Goal: Navigation & Orientation: Find specific page/section

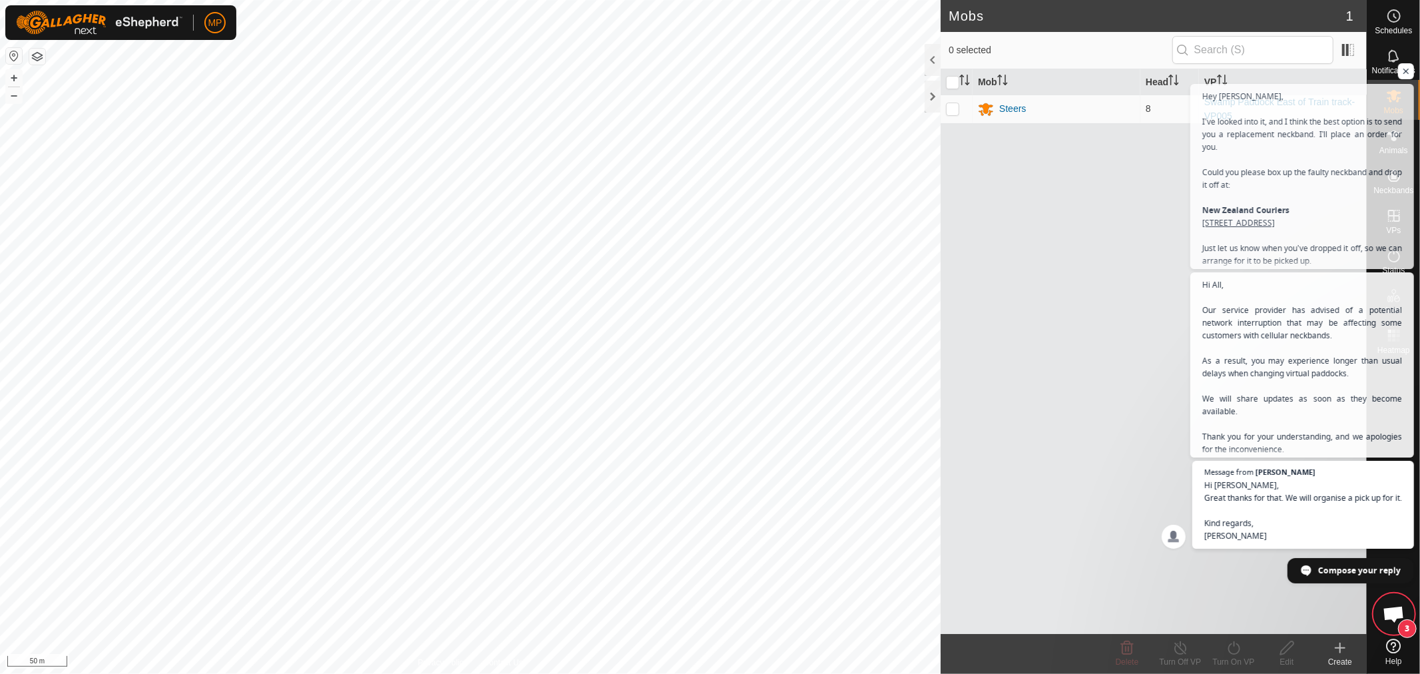
scroll to position [1231, 0]
click at [1328, 609] on div "Mob Head VP Steers 8 Swamp Paddock East of Train track-VP005" at bounding box center [1153, 351] width 426 height 564
click at [1390, 623] on span "Open chat" at bounding box center [1393, 615] width 22 height 19
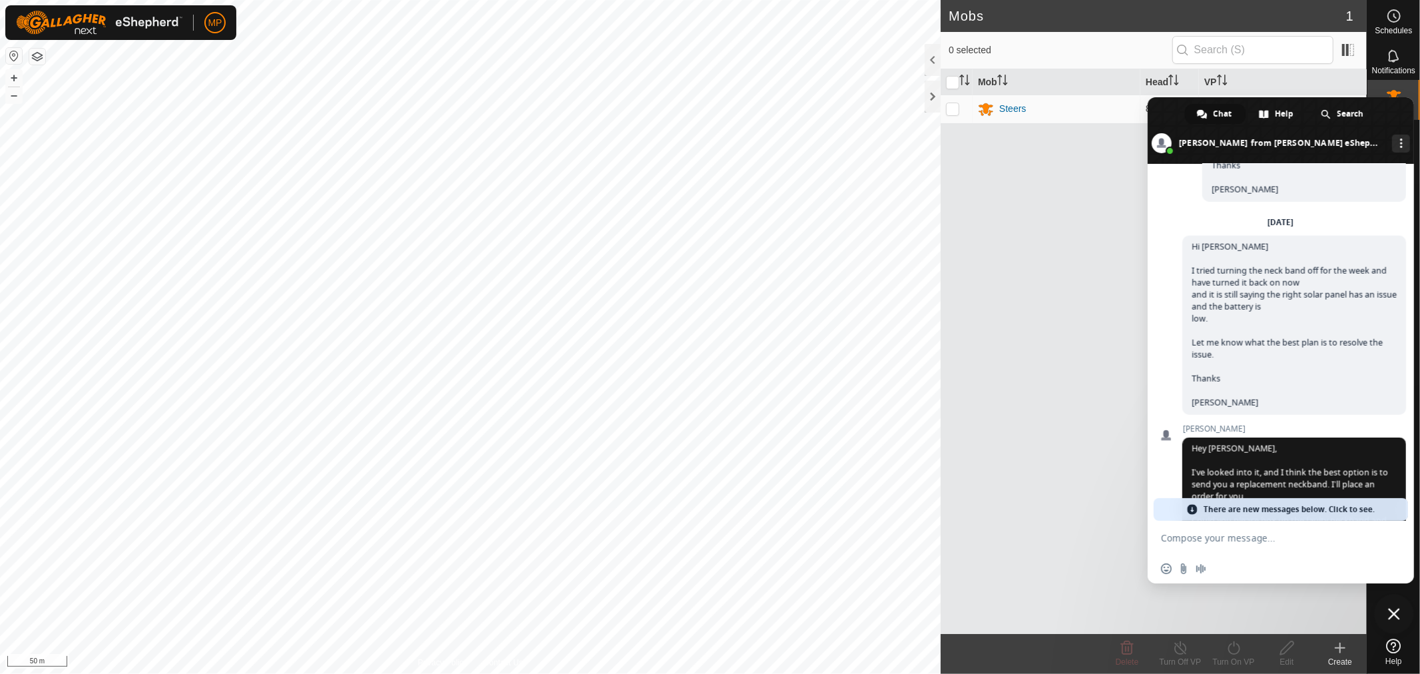
scroll to position [2091, 0]
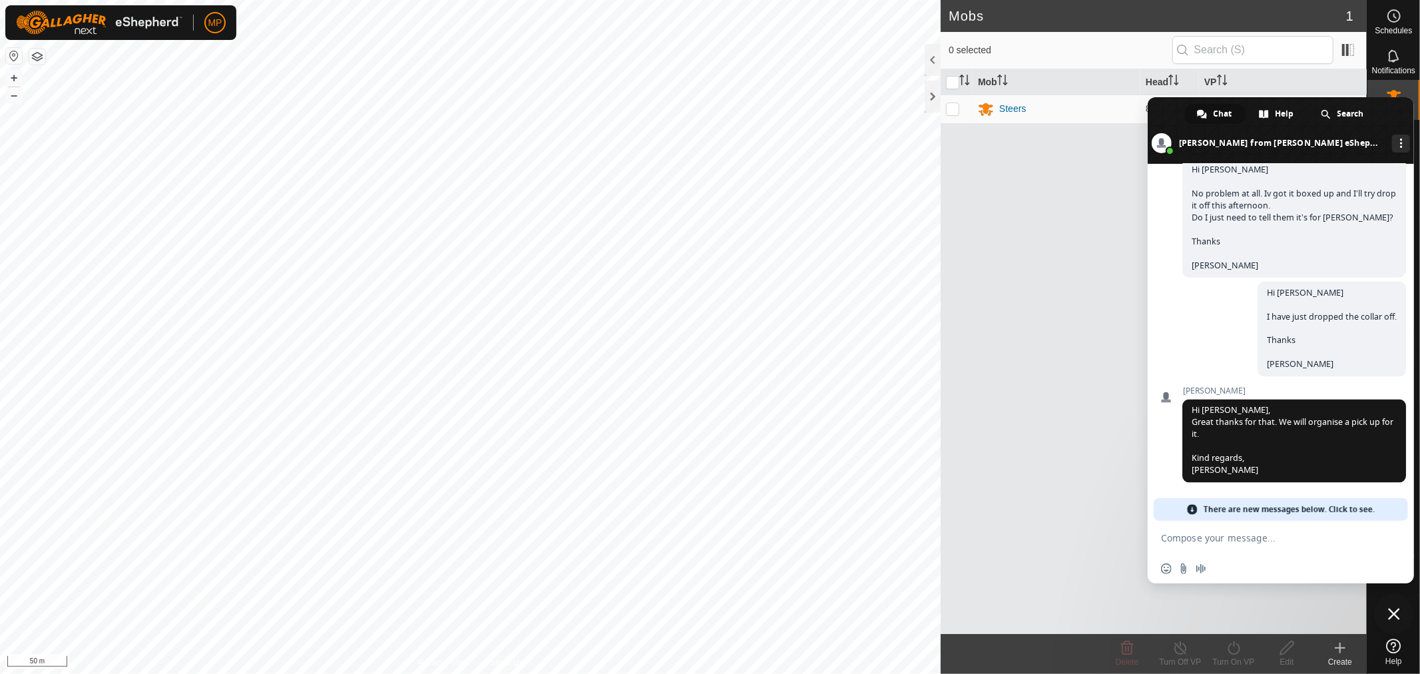
click at [1058, 311] on div "Mob Head VP Steers 8 Swamp Paddock East of Train track-VP005" at bounding box center [1153, 351] width 426 height 564
click at [1396, 610] on span "Close chat" at bounding box center [1394, 614] width 12 height 12
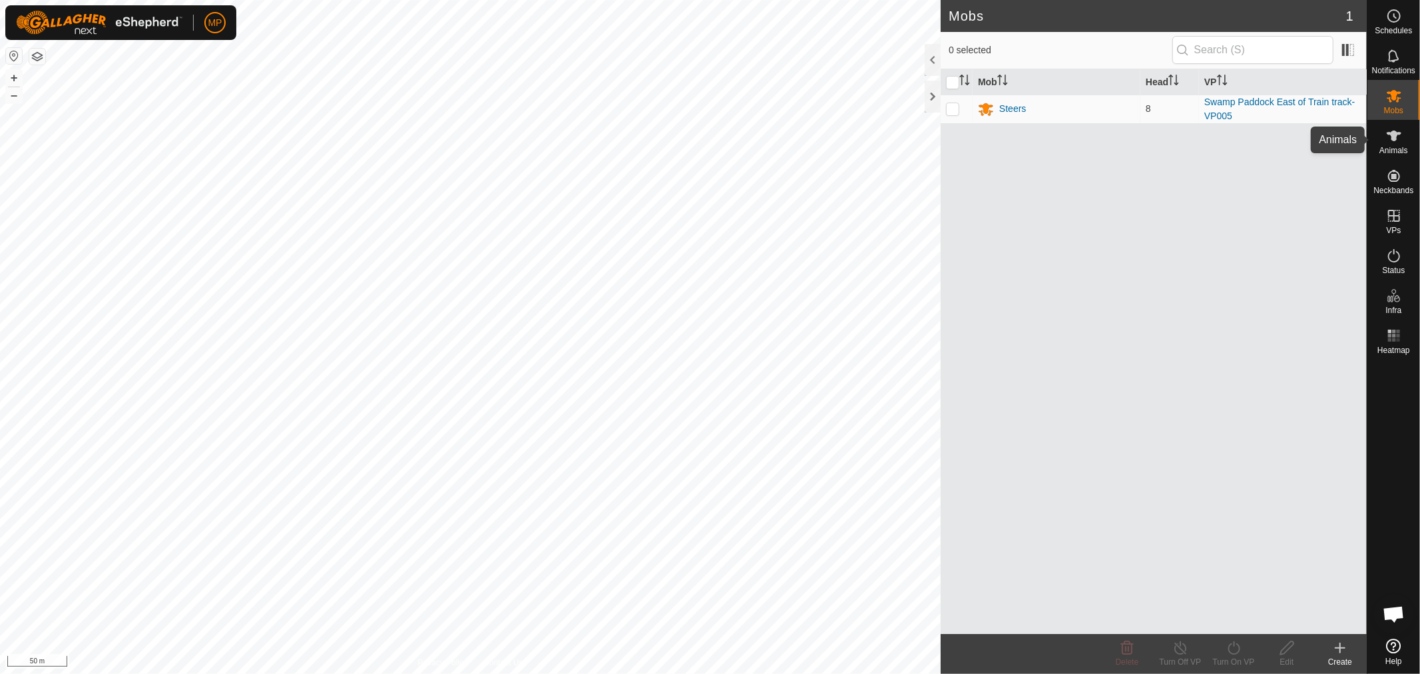
click at [1386, 140] on icon at bounding box center [1394, 136] width 16 height 16
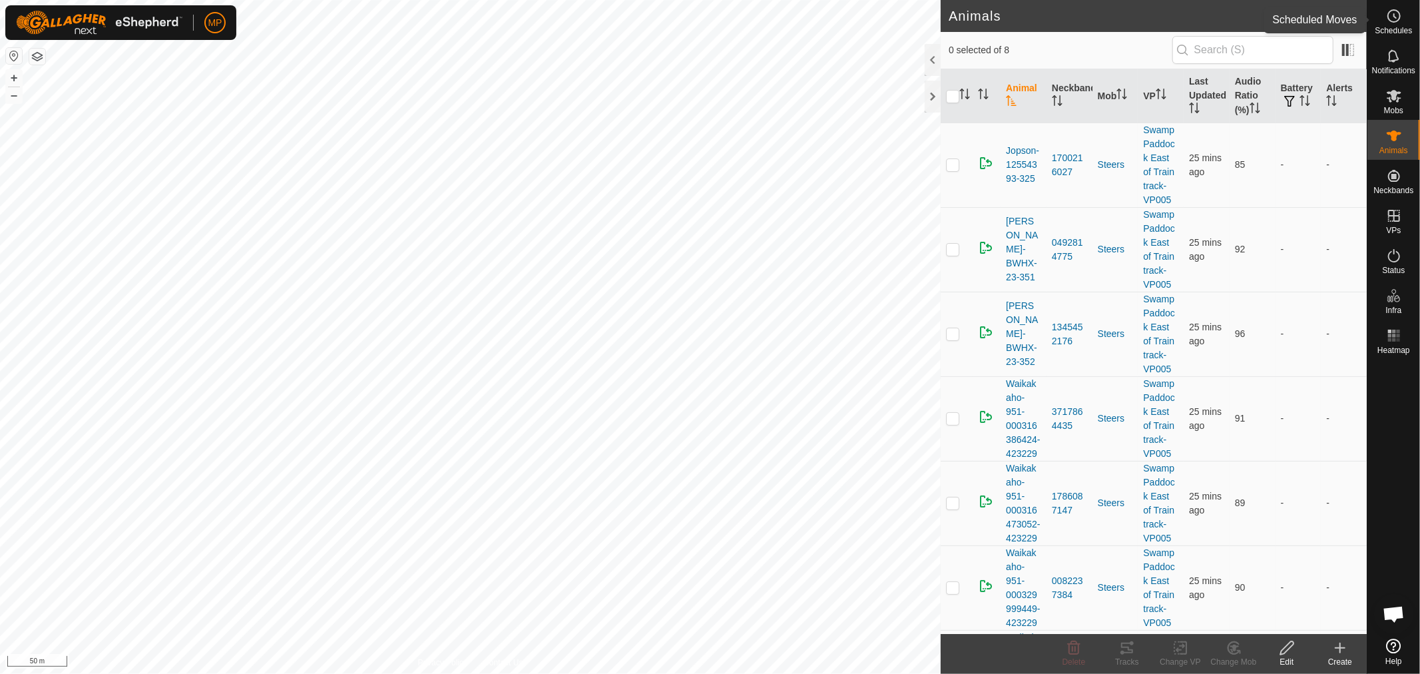
click at [1392, 22] on circle at bounding box center [1394, 16] width 12 height 12
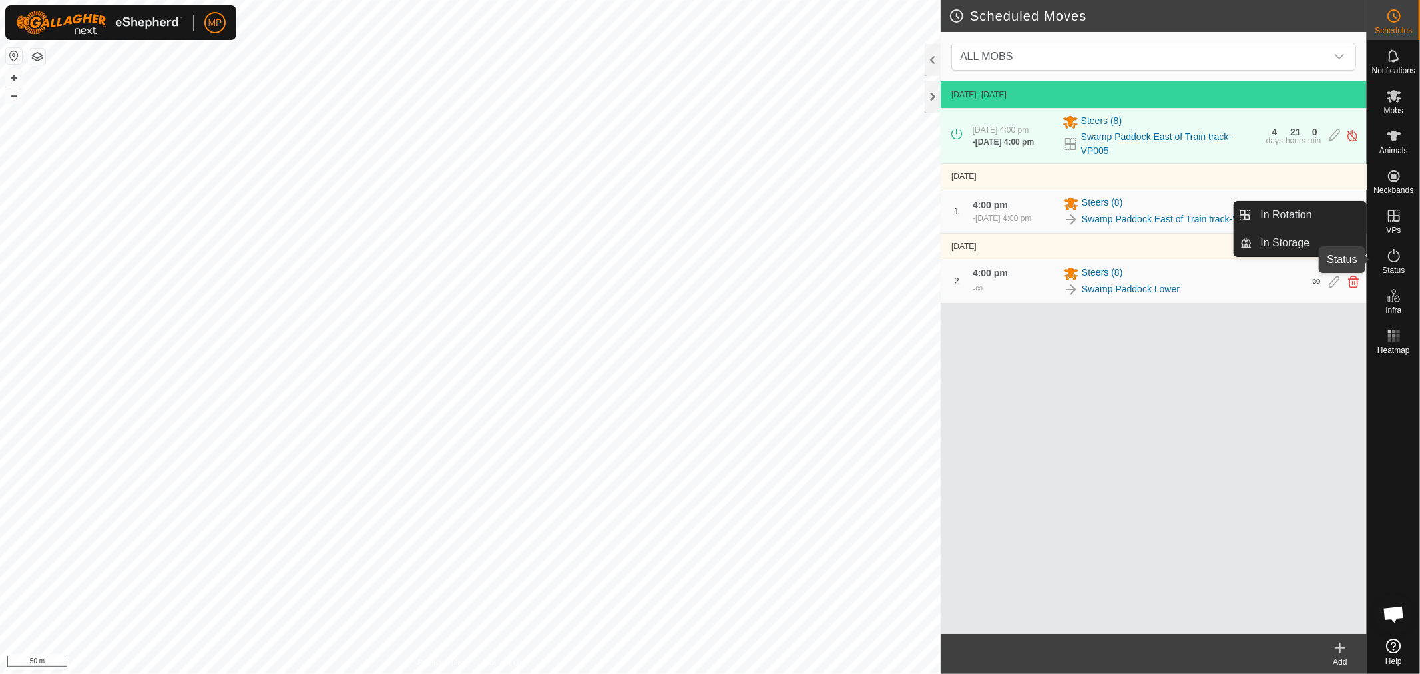
click at [1399, 258] on icon at bounding box center [1394, 256] width 16 height 16
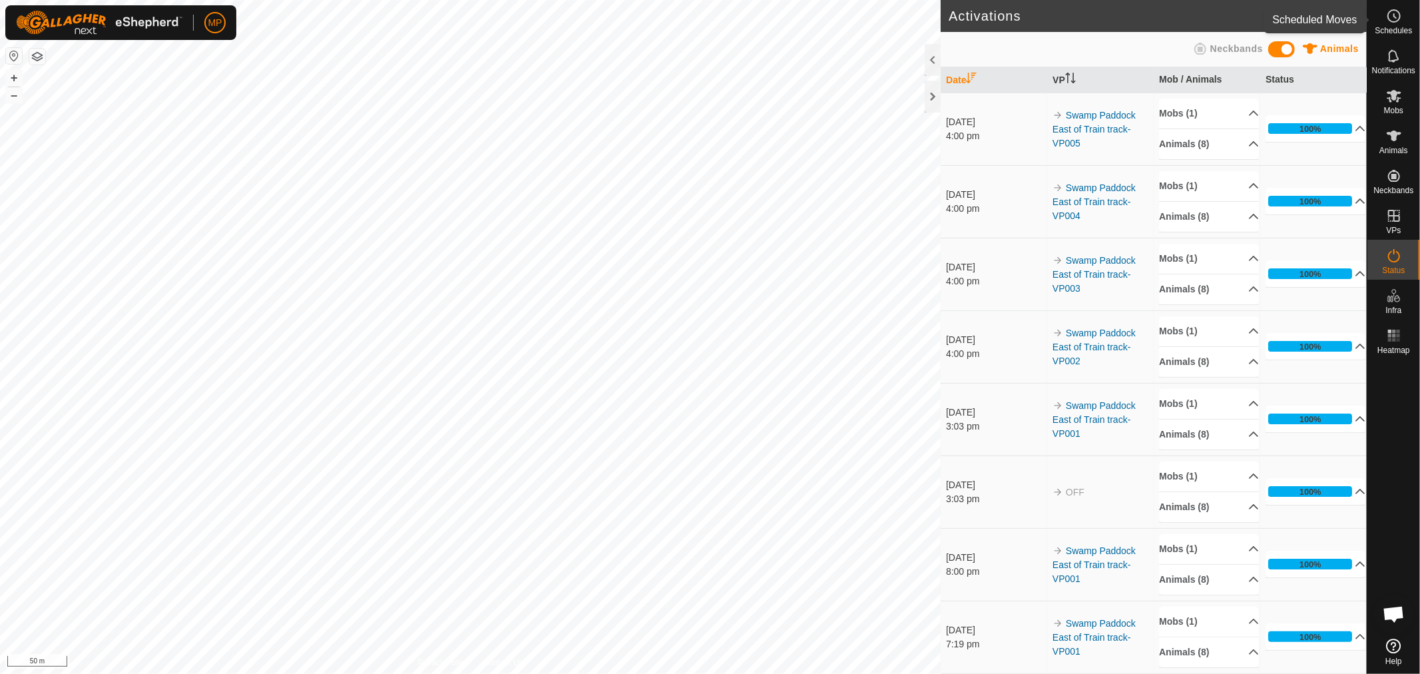
click at [1389, 23] on icon at bounding box center [1394, 16] width 16 height 16
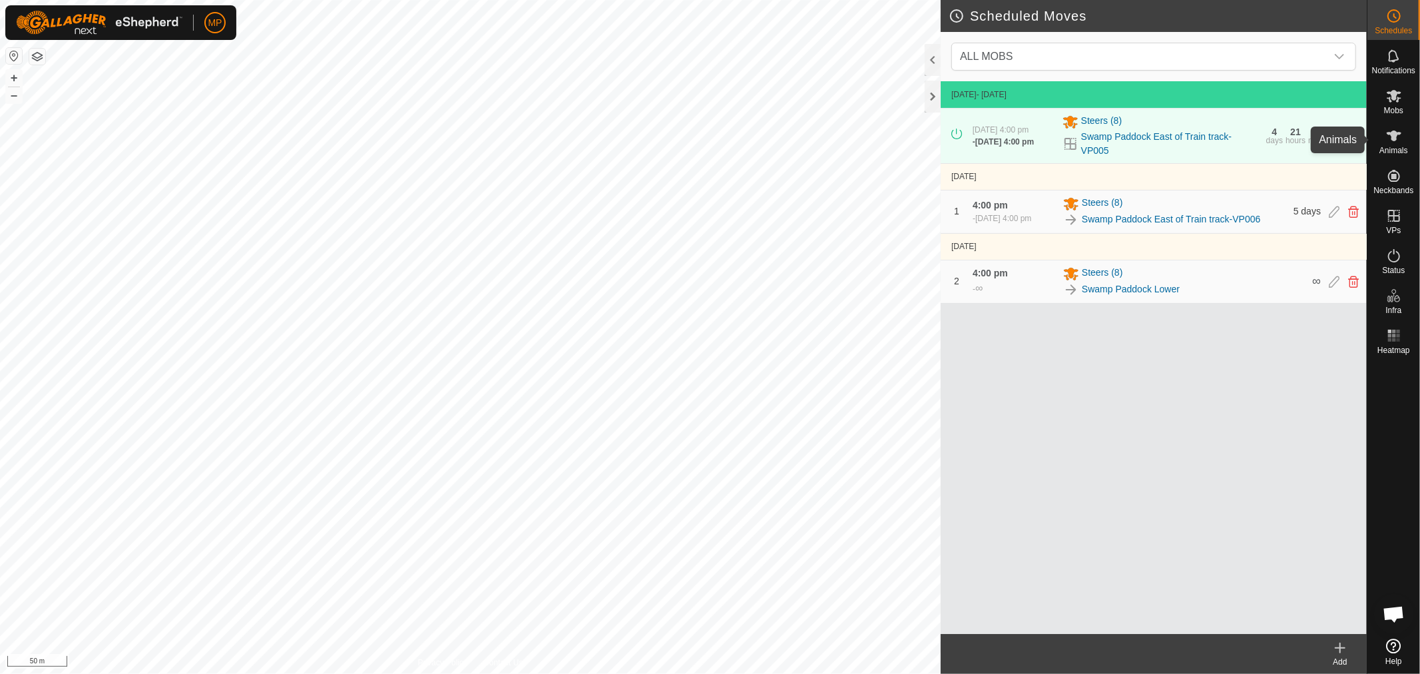
click at [1390, 151] on span "Animals" at bounding box center [1393, 150] width 29 height 8
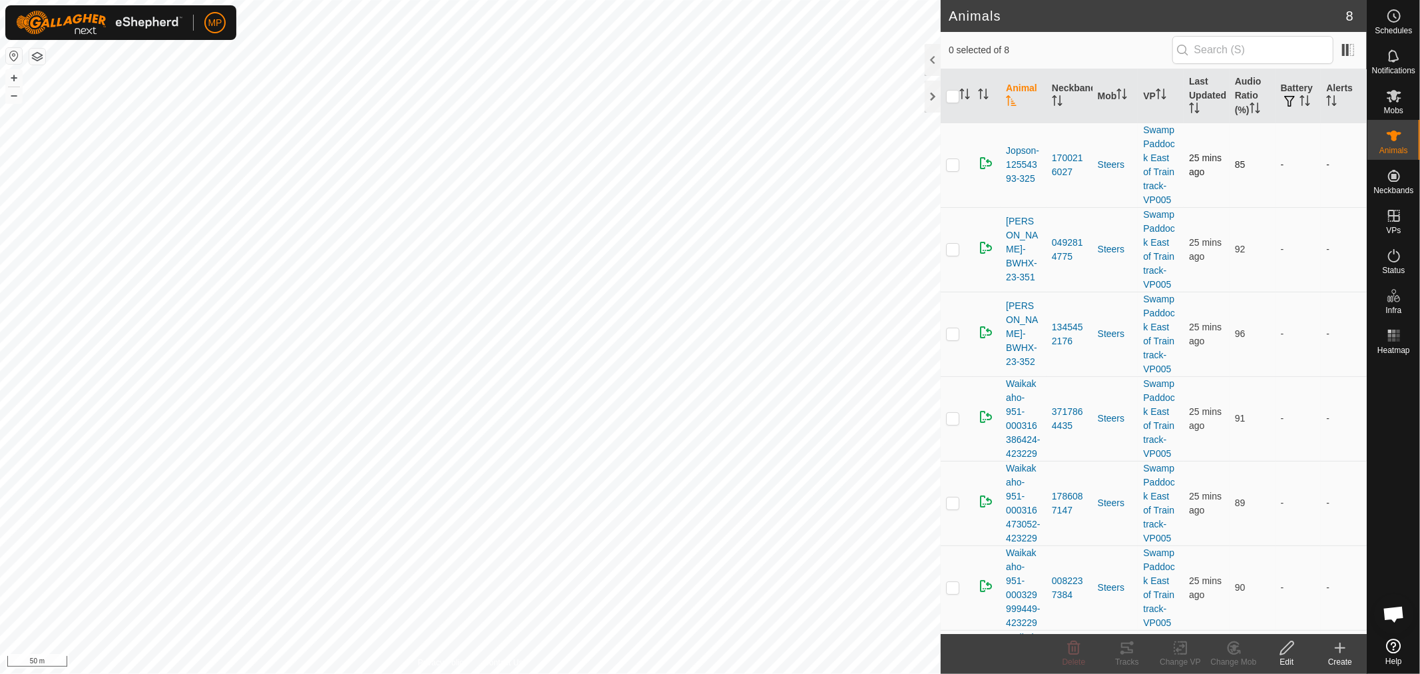
click at [956, 162] on p-checkbox at bounding box center [952, 164] width 13 height 11
click at [1127, 656] on div "Tracks" at bounding box center [1126, 662] width 53 height 12
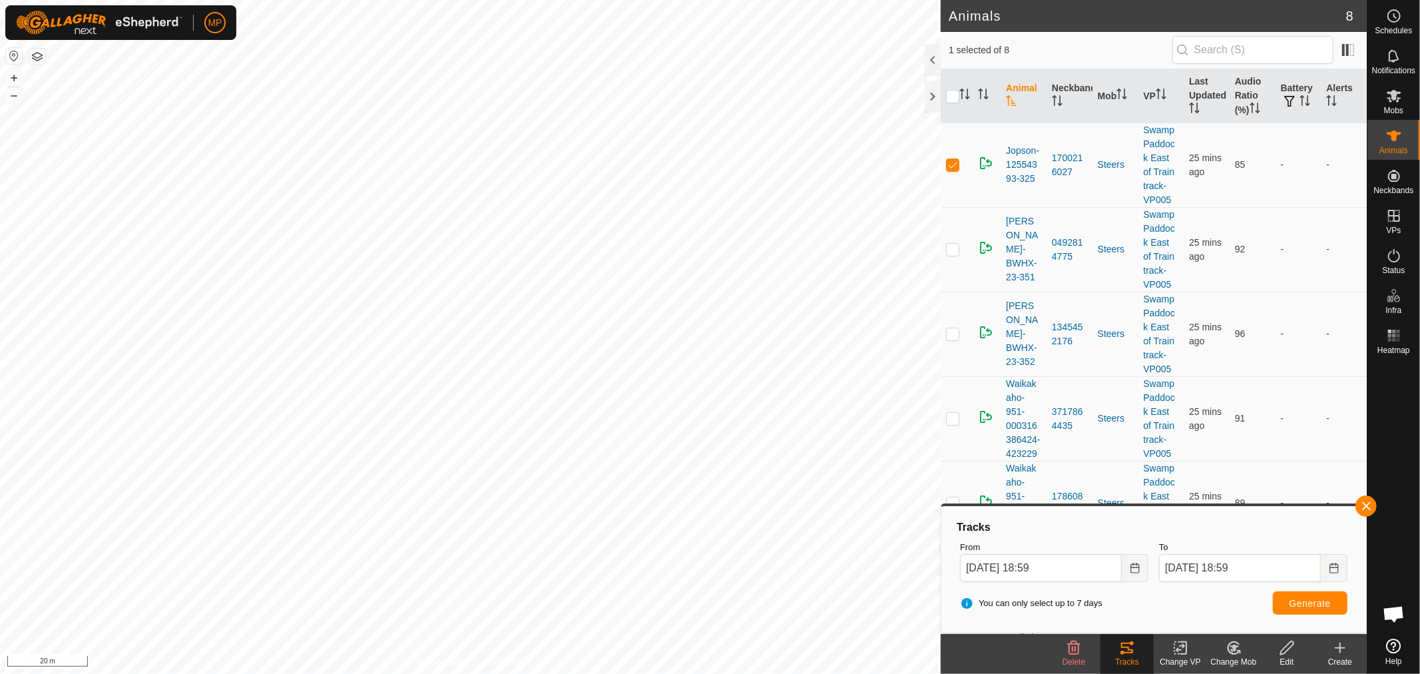
click at [474, 660] on div "Privacy Policy Contact Us + – ⇧ i 20 m" at bounding box center [470, 337] width 940 height 674
click at [1368, 498] on button "button" at bounding box center [1365, 505] width 21 height 21
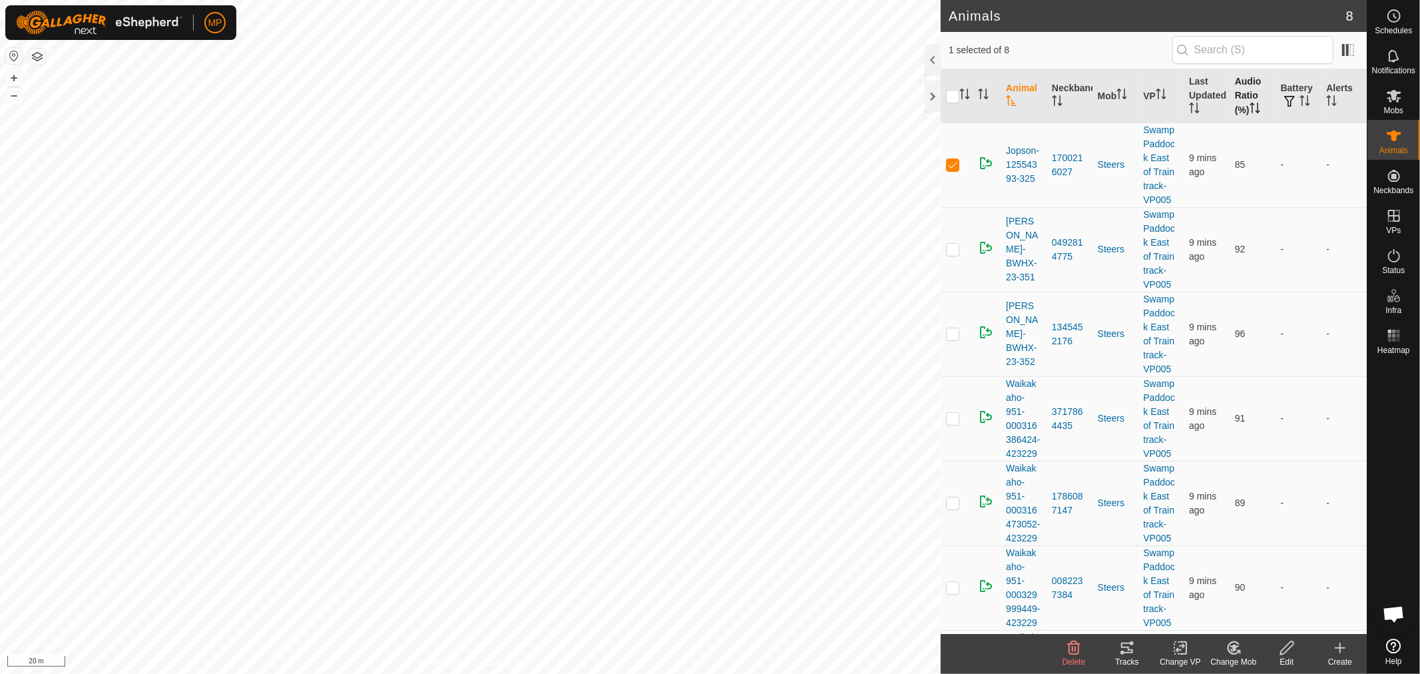
click at [1241, 83] on th "Audio Ratio (%)" at bounding box center [1252, 96] width 46 height 54
click at [960, 166] on td at bounding box center [956, 164] width 32 height 85
checkbox input "false"
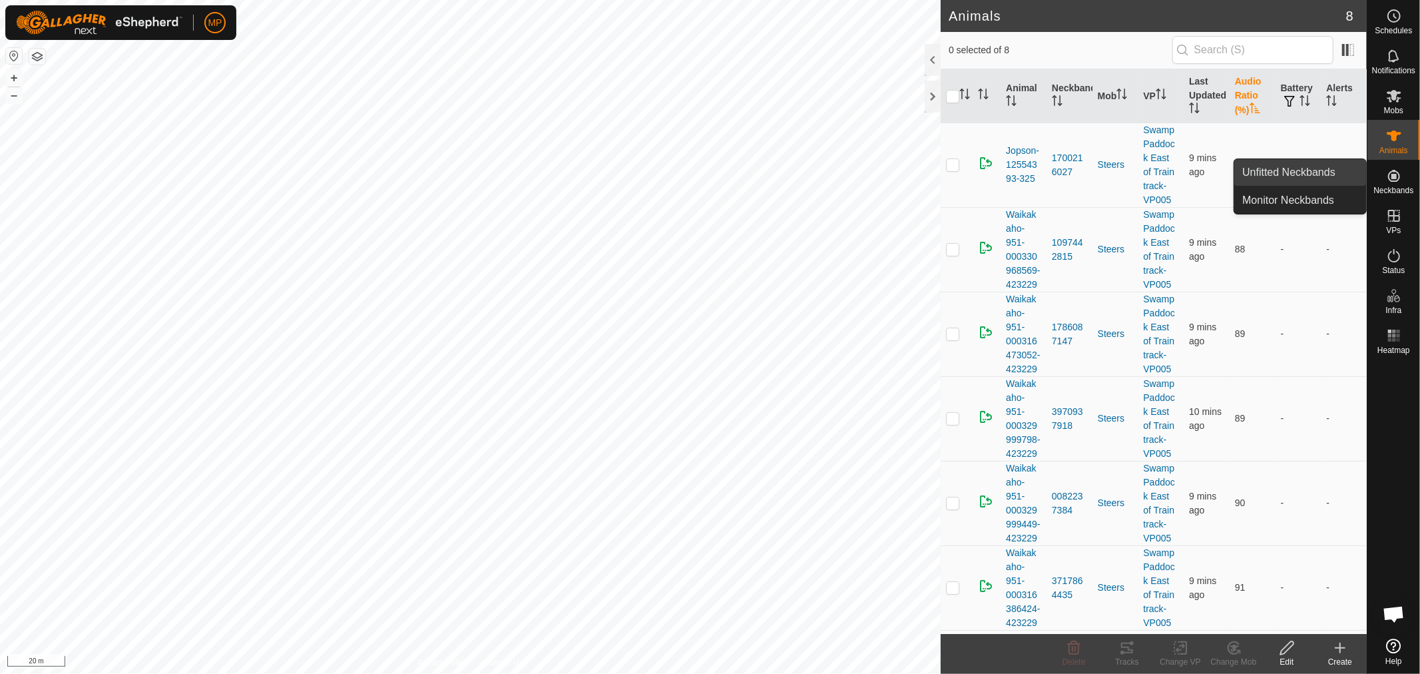
click at [1307, 178] on link "Unfitted Neckbands" at bounding box center [1300, 172] width 132 height 27
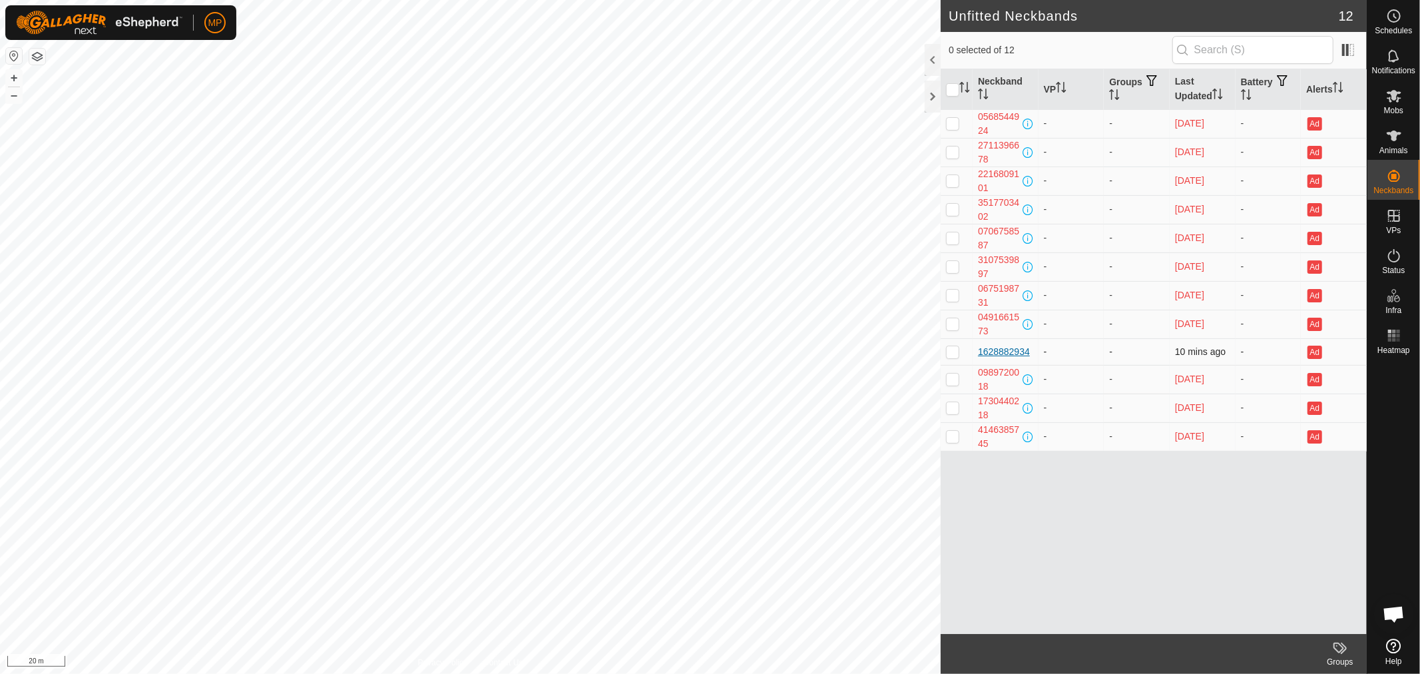
click at [988, 353] on div "1628882934" at bounding box center [1004, 352] width 52 height 14
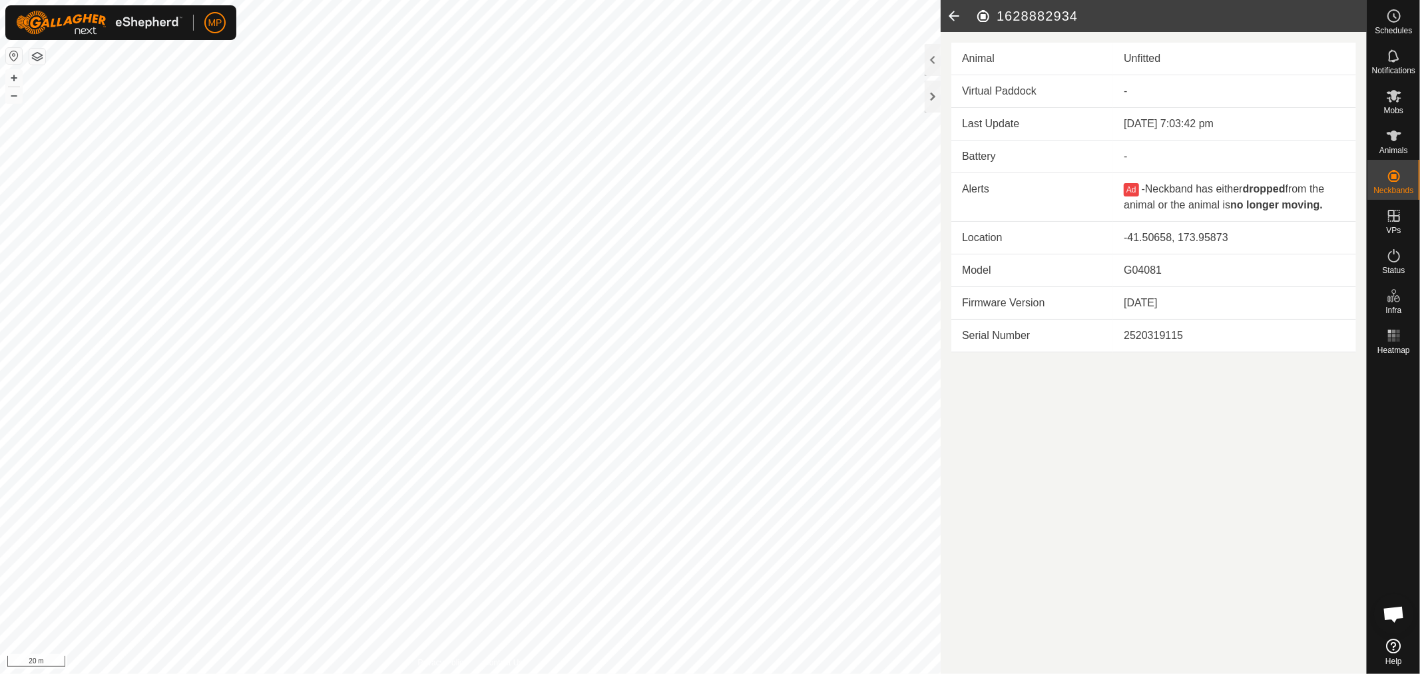
click at [953, 15] on icon at bounding box center [953, 16] width 27 height 32
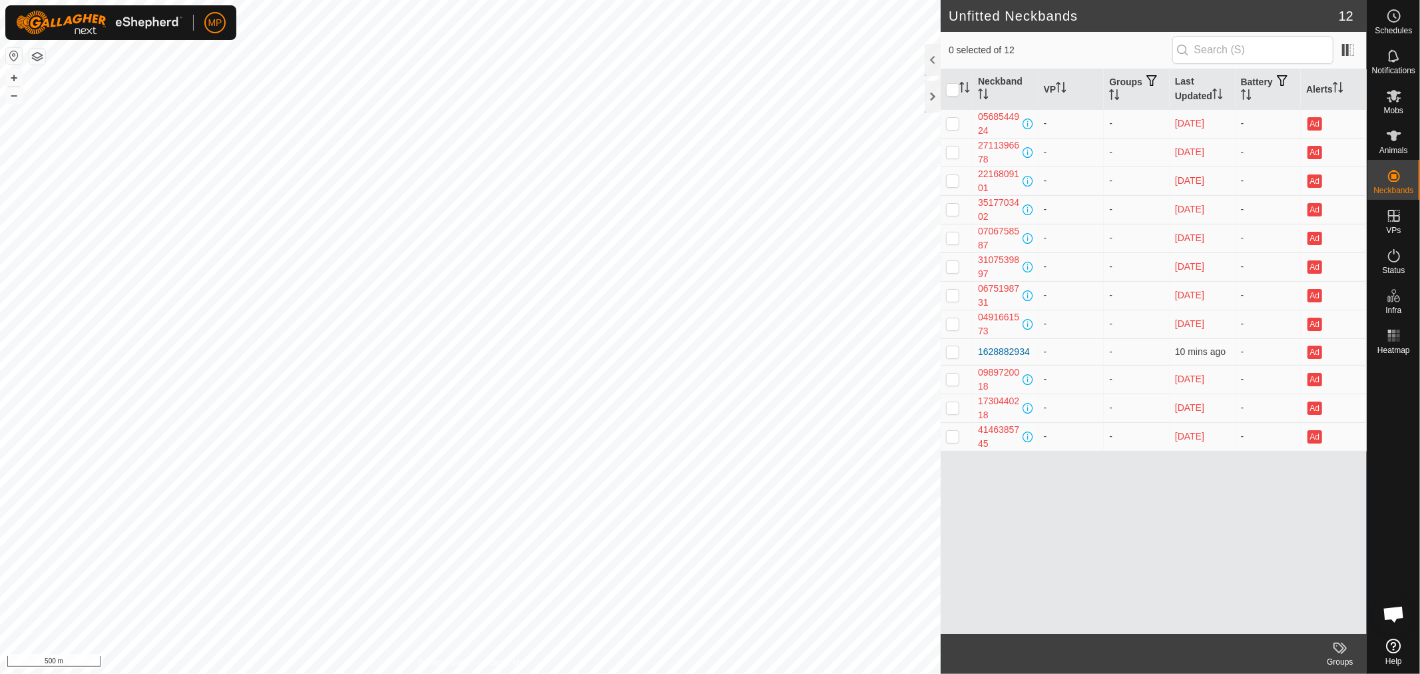
click at [485, 0] on html "MP Schedules Notifications Mobs Animals Neckbands VPs Status Infra Heatmap Help…" at bounding box center [710, 337] width 1420 height 674
click at [331, 0] on html "MP Schedules Notifications Mobs Animals Neckbands VPs Status Infra Heatmap Help…" at bounding box center [710, 337] width 1420 height 674
click at [301, 0] on html "MP Schedules Notifications Mobs Animals Neckbands VPs Status Infra Heatmap Help…" at bounding box center [710, 337] width 1420 height 674
click at [491, 0] on html "MP Schedules Notifications Mobs Animals Neckbands VPs Status Infra Heatmap Help…" at bounding box center [710, 337] width 1420 height 674
click at [427, 673] on html "MP Schedules Notifications Mobs Animals Neckbands VPs Status Infra Heatmap Help…" at bounding box center [710, 337] width 1420 height 674
